Goal: Task Accomplishment & Management: Complete application form

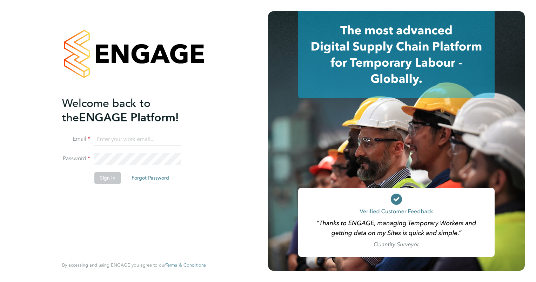
type input "sonja.marzouki@gmail.com"
click at [116, 178] on button "Sign In" at bounding box center [107, 177] width 27 height 11
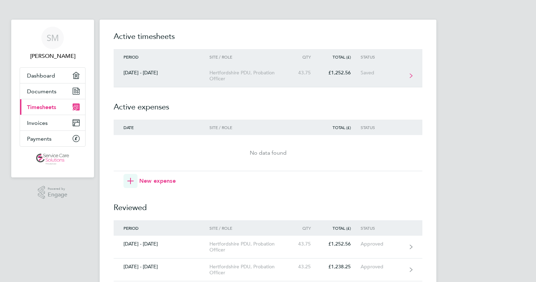
click at [253, 76] on div "Hertfordshire PDU, Probation Officer" at bounding box center [249, 76] width 80 height 12
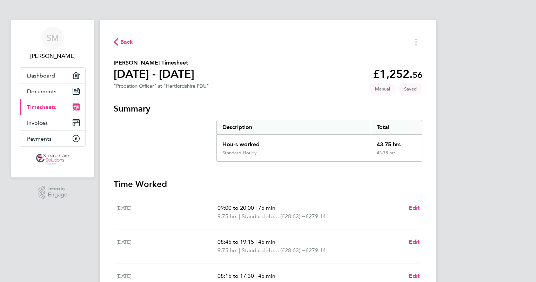
click at [122, 43] on span "Back" at bounding box center [126, 42] width 13 height 8
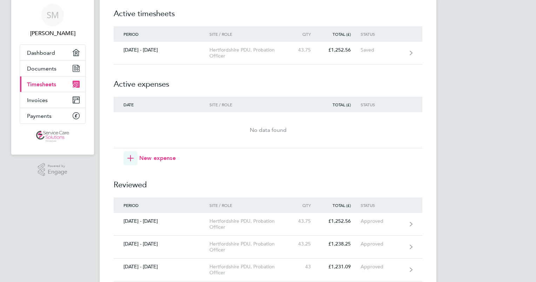
scroll to position [35, 0]
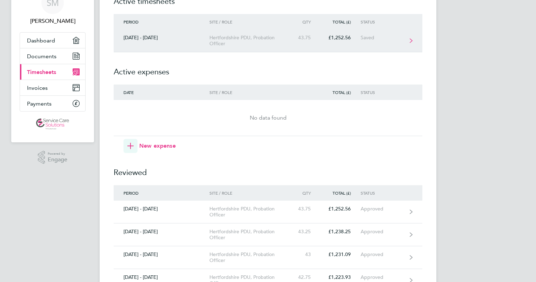
click at [241, 36] on div "Hertfordshire PDU, Probation Officer" at bounding box center [249, 41] width 80 height 12
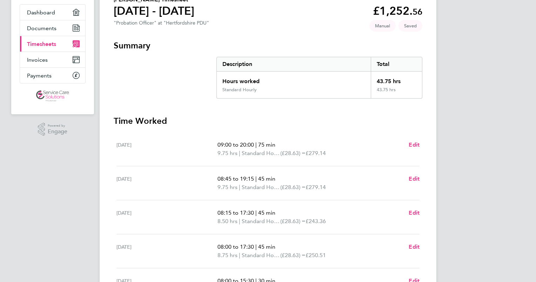
scroll to position [105, 0]
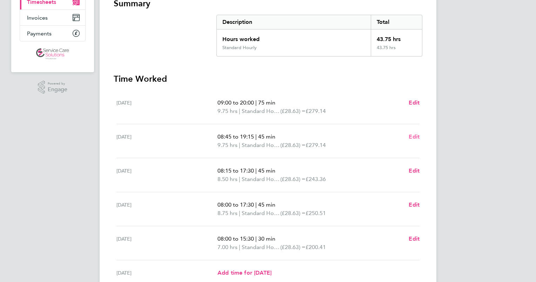
click at [414, 135] on span "Edit" at bounding box center [414, 136] width 11 height 7
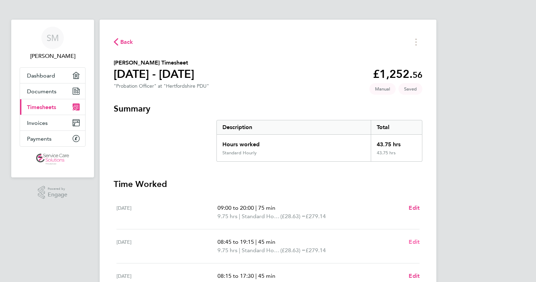
select select "45"
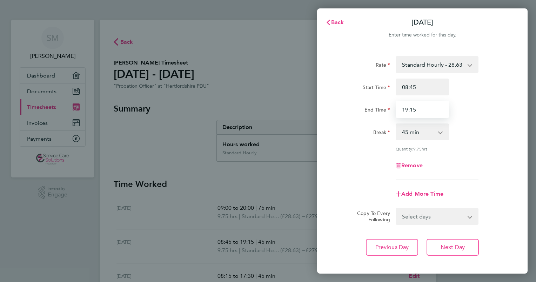
click at [425, 105] on input "19:15" at bounding box center [422, 109] width 53 height 17
type input "19:45"
drag, startPoint x: 436, startPoint y: 128, endPoint x: 433, endPoint y: 130, distance: 3.7
click at [435, 128] on select "0 min 15 min 30 min 45 min 60 min 75 min 90 min" at bounding box center [418, 131] width 44 height 15
select select "60"
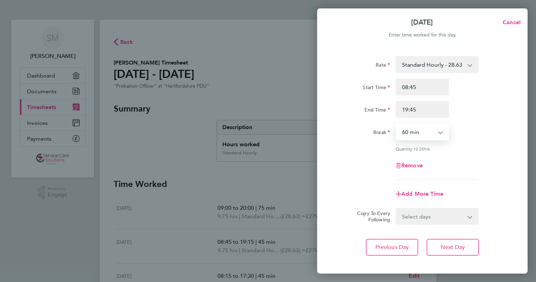
click at [396, 124] on select "0 min 15 min 30 min 45 min 60 min 75 min 90 min" at bounding box center [418, 131] width 44 height 15
click at [441, 245] on span "Next Day" at bounding box center [453, 247] width 24 height 7
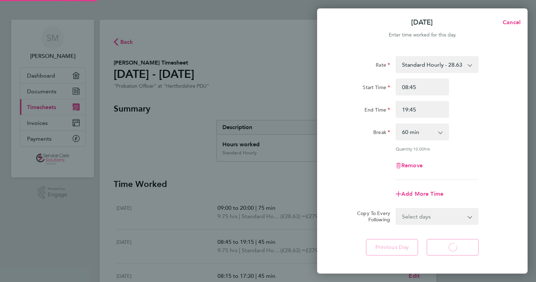
select select "45"
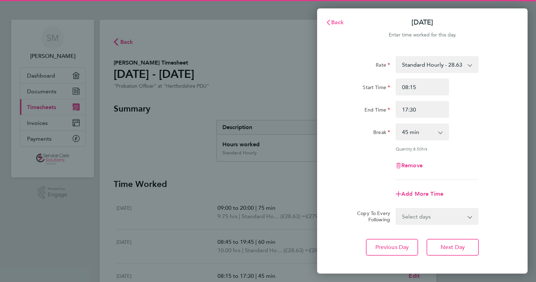
click at [334, 19] on span "Back" at bounding box center [337, 22] width 13 height 7
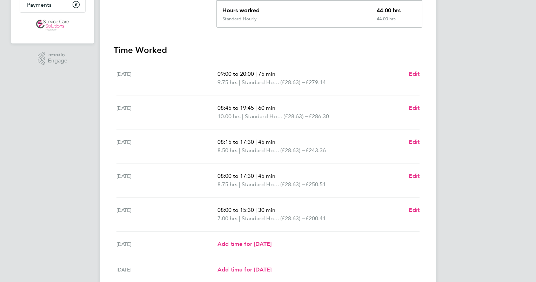
scroll to position [140, 0]
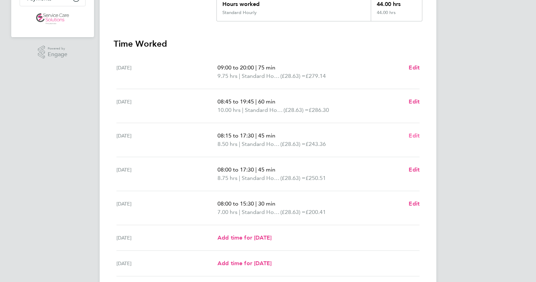
click at [414, 135] on span "Edit" at bounding box center [414, 135] width 11 height 7
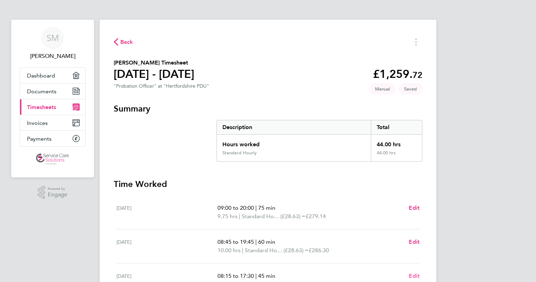
select select "45"
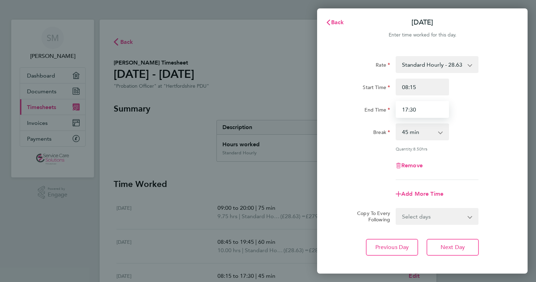
drag, startPoint x: 420, startPoint y: 107, endPoint x: 365, endPoint y: 107, distance: 54.7
click at [365, 107] on div "End Time 17:30" at bounding box center [422, 109] width 177 height 17
type input "19:00"
drag, startPoint x: 427, startPoint y: 87, endPoint x: 338, endPoint y: 76, distance: 89.8
click at [338, 76] on div "Rate Standard Hourly - 28.63 Standard Hourly - 23.70 Standard Hourly - 22.44 St…" at bounding box center [422, 118] width 171 height 124
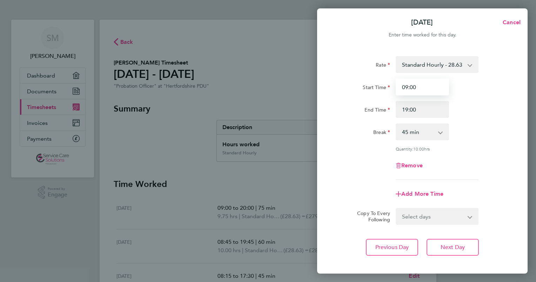
type input "09:00"
drag, startPoint x: 427, startPoint y: 136, endPoint x: 425, endPoint y: 140, distance: 4.3
click at [427, 136] on select "0 min 15 min 30 min 45 min 60 min 75 min 90 min" at bounding box center [418, 131] width 44 height 15
select select "60"
click at [396, 124] on select "0 min 15 min 30 min 45 min 60 min 75 min 90 min" at bounding box center [418, 131] width 44 height 15
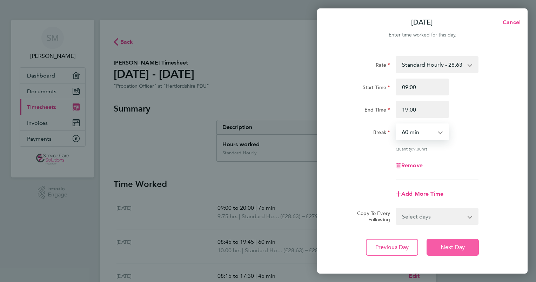
click at [464, 248] on span "Next Day" at bounding box center [453, 247] width 24 height 7
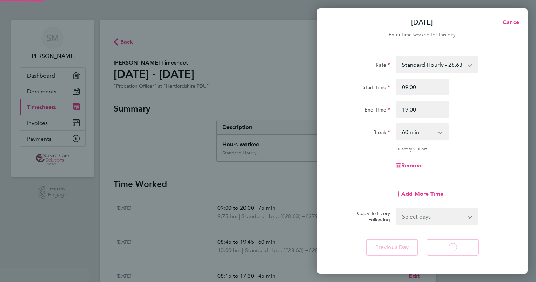
select select "45"
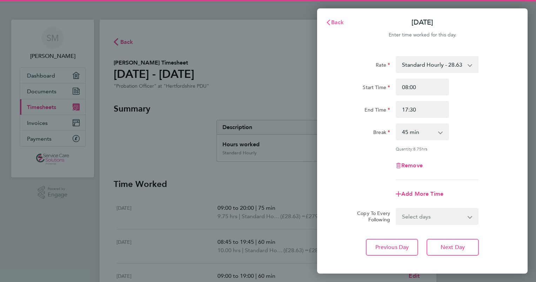
click at [337, 22] on span "Back" at bounding box center [337, 22] width 13 height 7
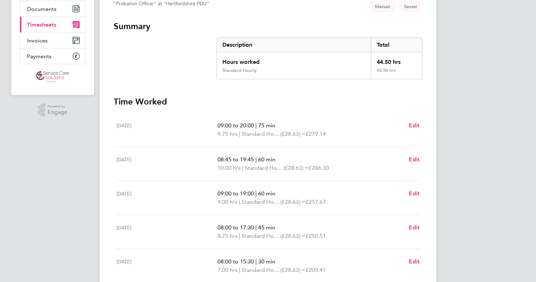
scroll to position [105, 0]
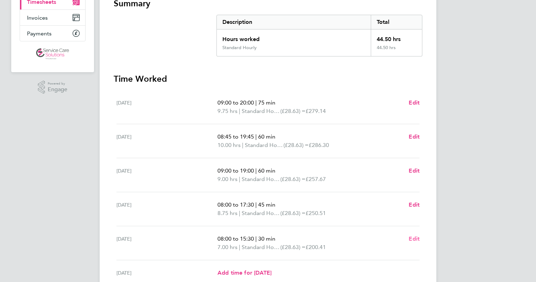
drag, startPoint x: 415, startPoint y: 233, endPoint x: 415, endPoint y: 238, distance: 5.3
click at [415, 234] on div "[DATE] 08:00 to 15:30 | 30 min 7.00 hrs | Standard Hourly (£28.63) = £200.41 Ed…" at bounding box center [267, 243] width 303 height 34
click at [415, 238] on span "Edit" at bounding box center [414, 238] width 11 height 7
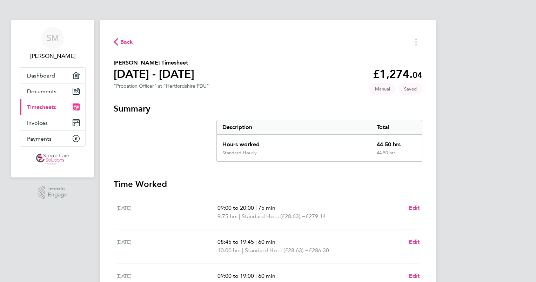
select select "30"
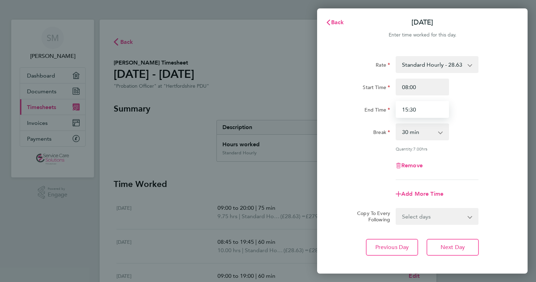
click at [423, 111] on input "15:30" at bounding box center [422, 109] width 53 height 17
type input "15:00"
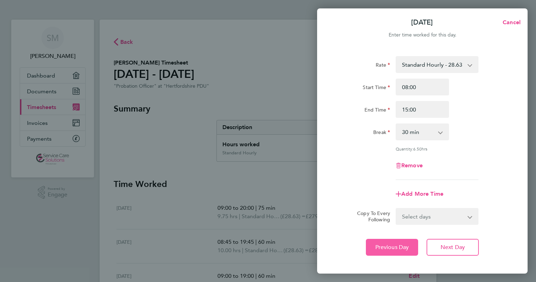
click at [409, 252] on button "Previous Day" at bounding box center [392, 247] width 52 height 17
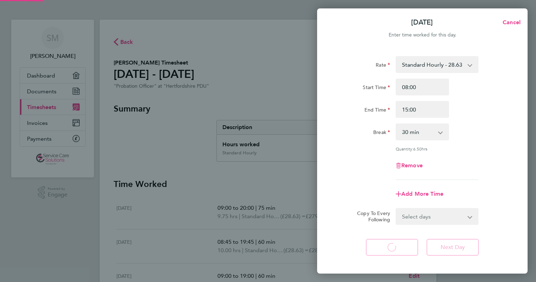
select select "45"
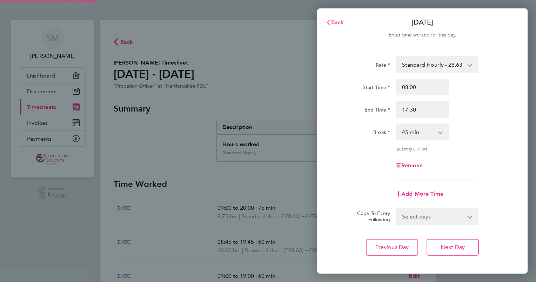
click at [331, 20] on span "Back" at bounding box center [337, 22] width 13 height 7
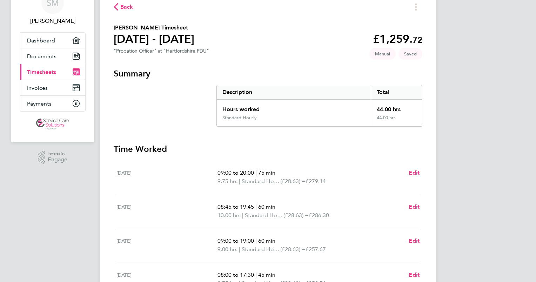
scroll to position [105, 0]
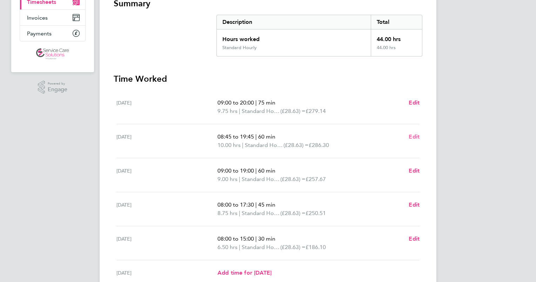
click at [414, 136] on span "Edit" at bounding box center [414, 136] width 11 height 7
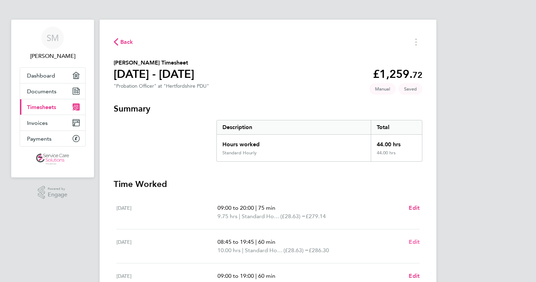
select select "60"
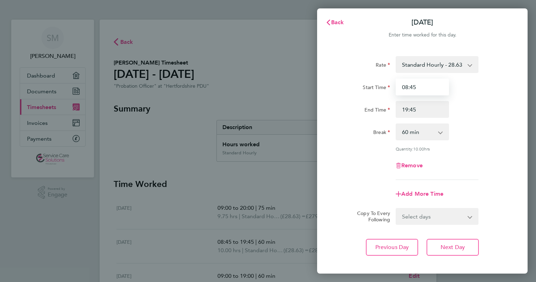
click at [421, 84] on input "08:45" at bounding box center [422, 87] width 53 height 17
type input "08:30"
click at [422, 113] on input "19:45" at bounding box center [422, 109] width 53 height 17
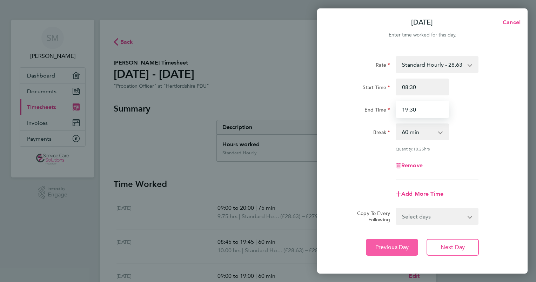
type input "19:30"
click at [380, 247] on span "Previous Day" at bounding box center [392, 247] width 34 height 7
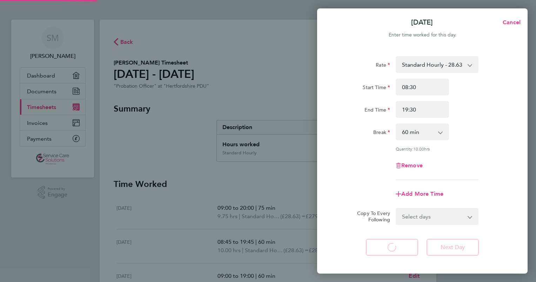
select select "75"
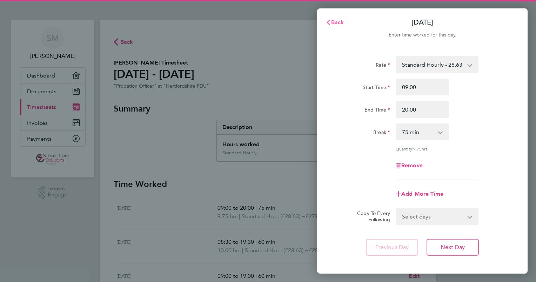
click at [337, 18] on button "Back" at bounding box center [335, 22] width 33 height 14
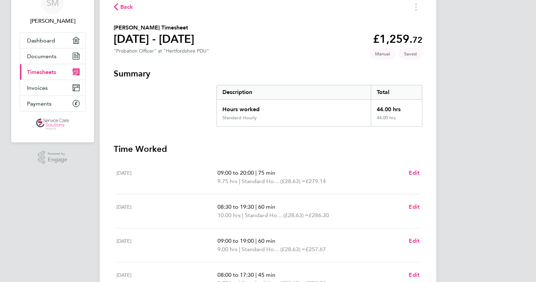
scroll to position [70, 0]
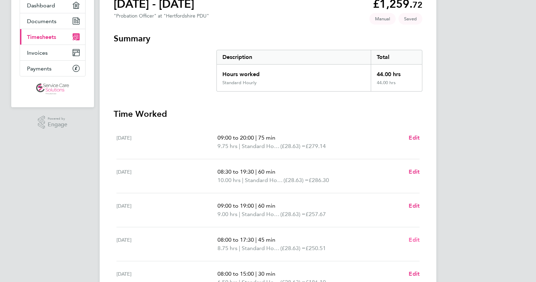
click at [415, 239] on span "Edit" at bounding box center [414, 239] width 11 height 7
select select "45"
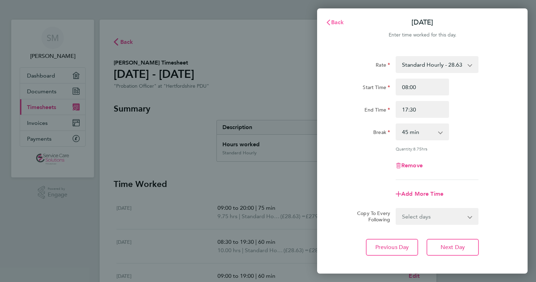
click at [335, 21] on span "Back" at bounding box center [337, 22] width 13 height 7
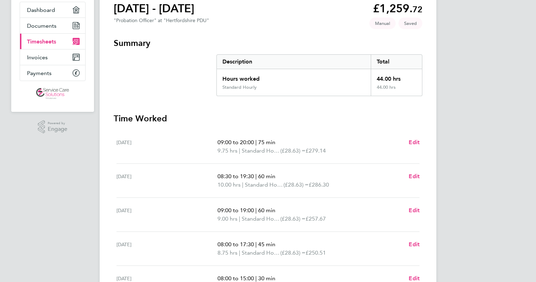
scroll to position [70, 0]
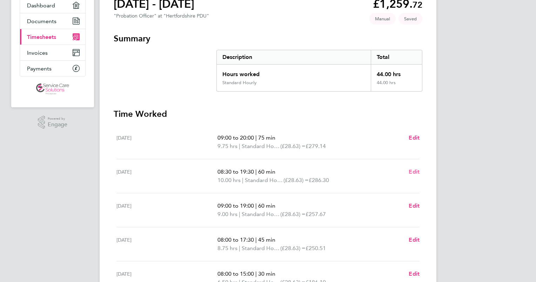
click at [414, 174] on span "Edit" at bounding box center [414, 171] width 11 height 7
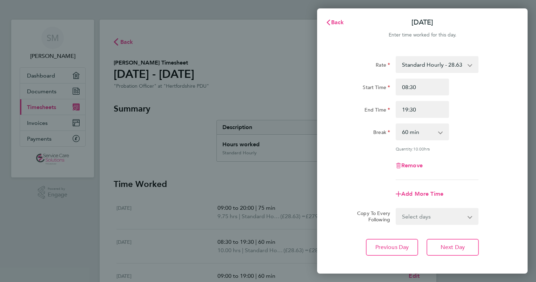
click at [411, 129] on select "0 min 15 min 30 min 45 min 60 min 75 min 90 min" at bounding box center [418, 131] width 44 height 15
select select "75"
click at [396, 124] on select "0 min 15 min 30 min 45 min 60 min 75 min 90 min" at bounding box center [418, 131] width 44 height 15
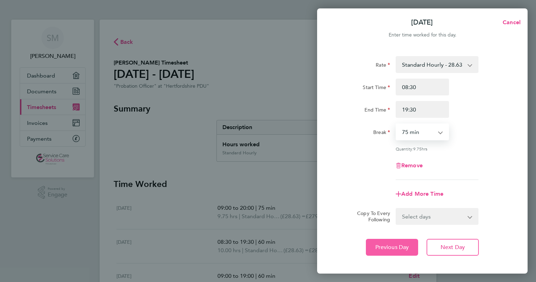
click at [393, 245] on span "Previous Day" at bounding box center [392, 247] width 34 height 7
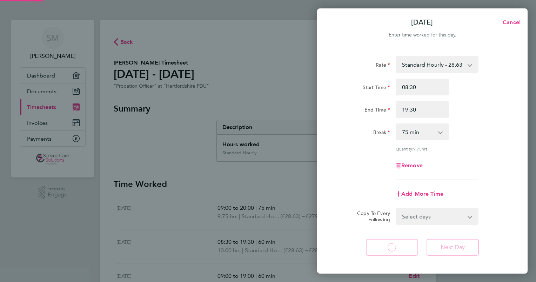
select select "75"
click at [333, 21] on span "Back" at bounding box center [337, 22] width 13 height 7
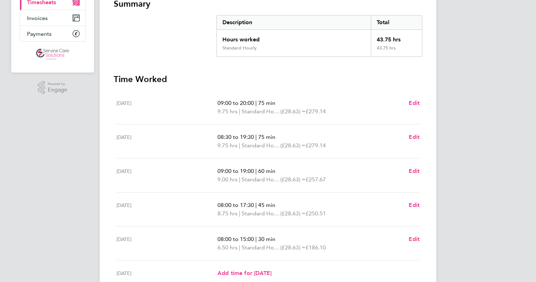
scroll to position [105, 0]
click at [414, 237] on span "Edit" at bounding box center [414, 238] width 11 height 7
select select "30"
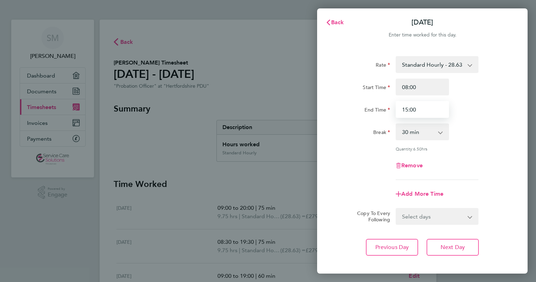
click at [425, 111] on input "15:00" at bounding box center [422, 109] width 53 height 17
type input "15:15"
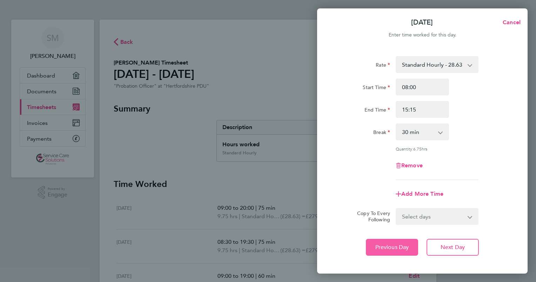
drag, startPoint x: 401, startPoint y: 248, endPoint x: 386, endPoint y: 132, distance: 116.4
click at [401, 247] on span "Previous Day" at bounding box center [392, 247] width 34 height 7
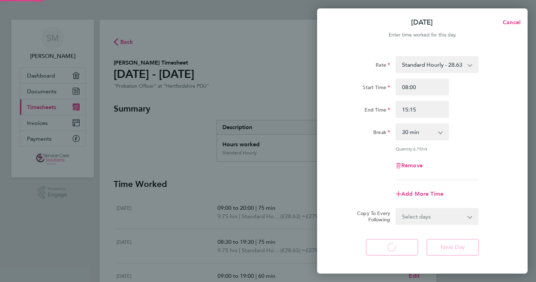
select select "45"
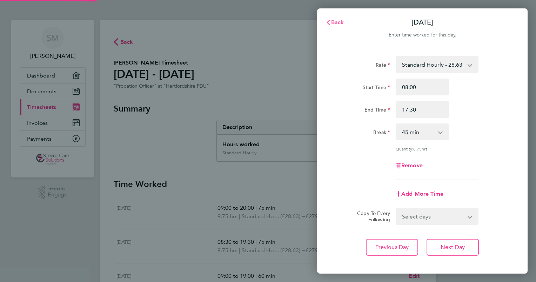
click at [337, 25] on span "Back" at bounding box center [337, 22] width 13 height 7
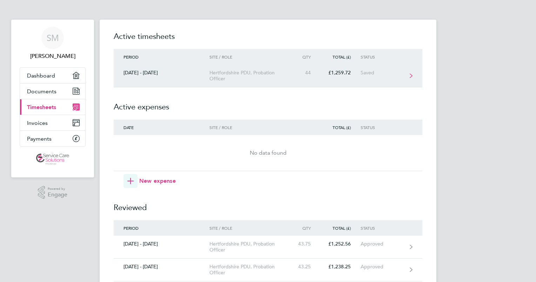
click at [193, 73] on div "[DATE] - [DATE]" at bounding box center [162, 73] width 96 height 6
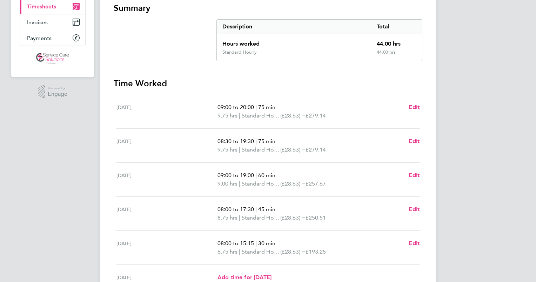
scroll to position [105, 0]
